Goal: Use online tool/utility: Utilize a website feature to perform a specific function

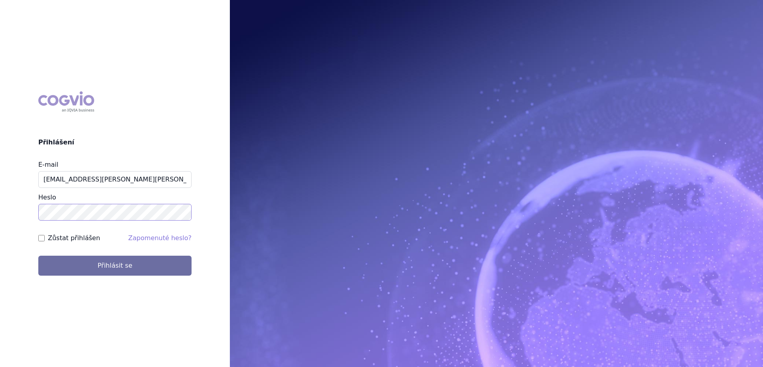
click at [38, 256] on button "Přihlásit se" at bounding box center [114, 266] width 153 height 20
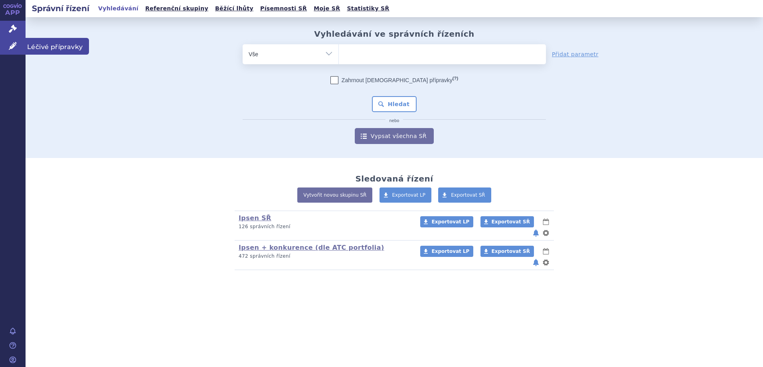
click at [50, 51] on span "Léčivé přípravky" at bounding box center [57, 46] width 63 height 17
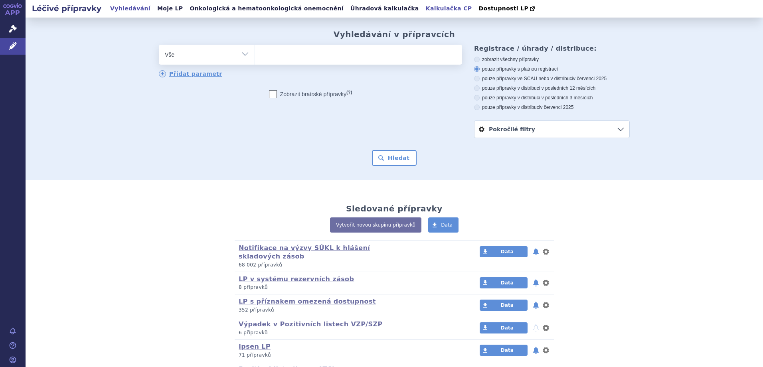
click at [423, 9] on link "Kalkulačka CP" at bounding box center [448, 8] width 51 height 11
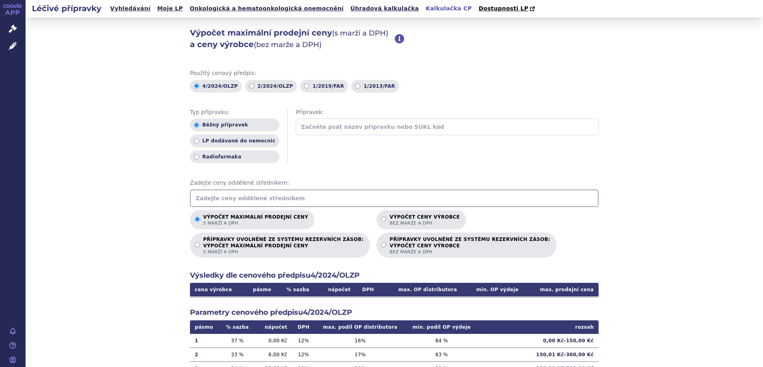
click at [304, 200] on input "text" at bounding box center [394, 198] width 408 height 18
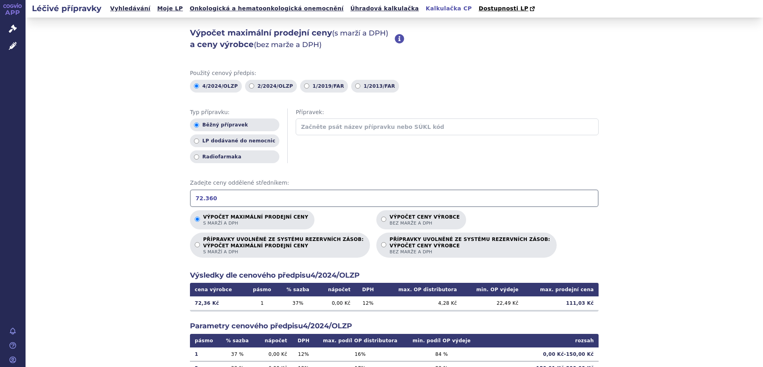
click at [201, 199] on input "72.360" at bounding box center [394, 198] width 408 height 18
type input "72360"
click at [389, 222] on span "bez marže a DPH" at bounding box center [424, 223] width 70 height 6
click at [381, 222] on input "Výpočet ceny výrobce bez marže a DPH" at bounding box center [383, 219] width 5 height 5
radio input "true"
